Goal: Navigation & Orientation: Find specific page/section

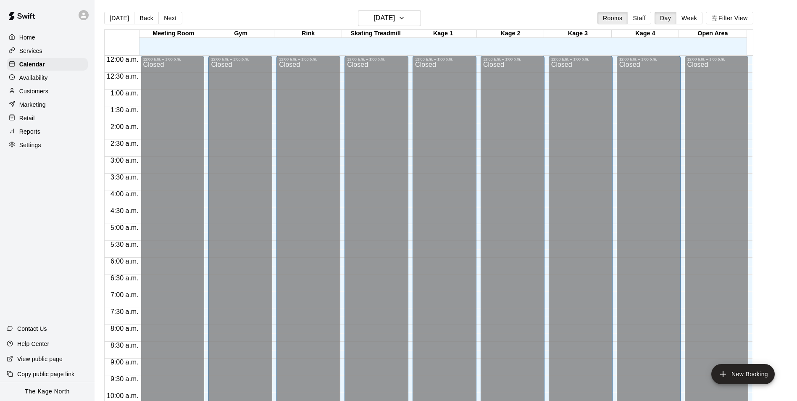
scroll to position [427, 0]
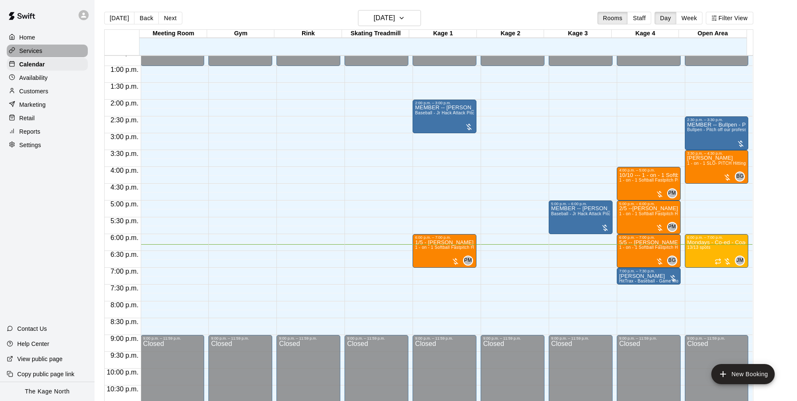
click at [36, 50] on p "Services" at bounding box center [30, 51] width 23 height 8
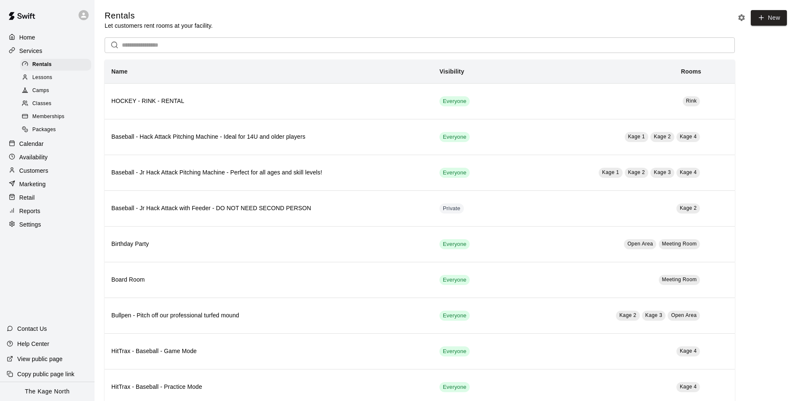
click at [41, 91] on span "Camps" at bounding box center [40, 91] width 17 height 8
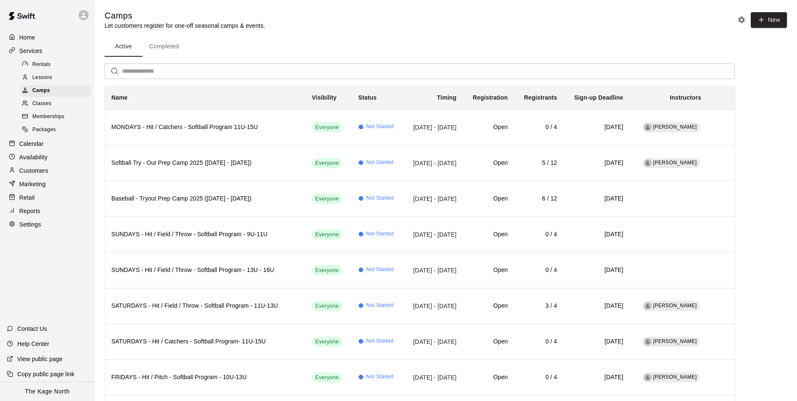
click at [27, 38] on p "Home" at bounding box center [27, 37] width 16 height 8
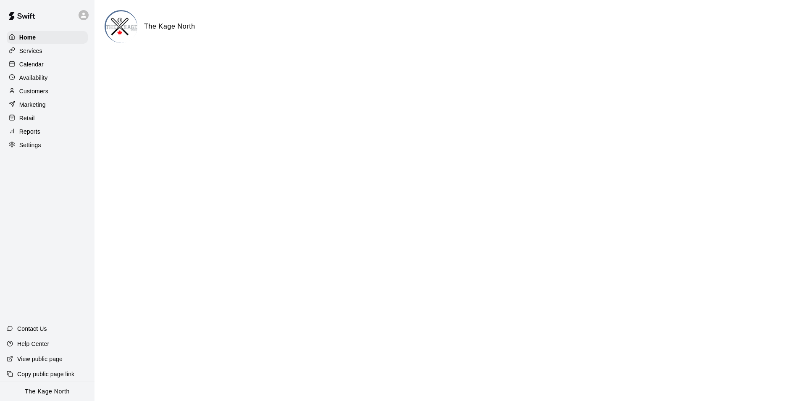
click at [34, 67] on p "Calendar" at bounding box center [31, 64] width 24 height 8
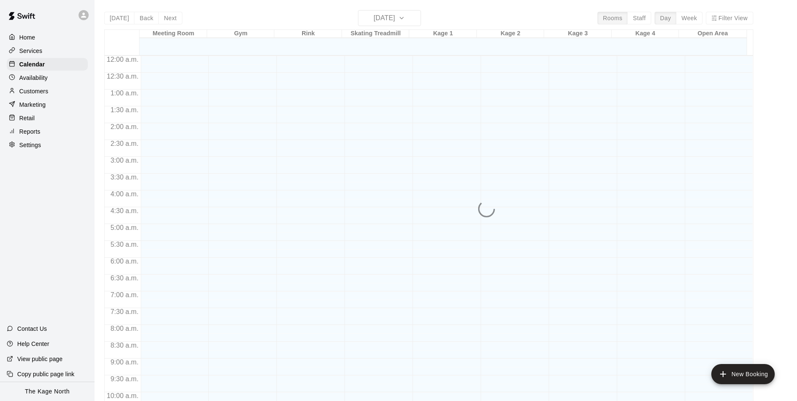
scroll to position [427, 0]
